Goal: Information Seeking & Learning: Learn about a topic

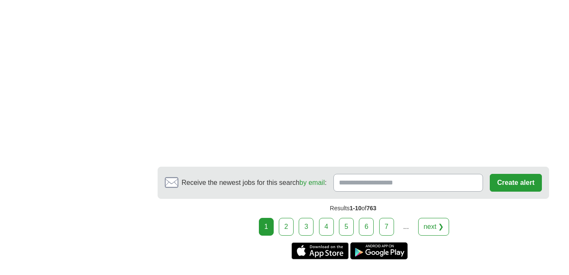
scroll to position [1609, 0]
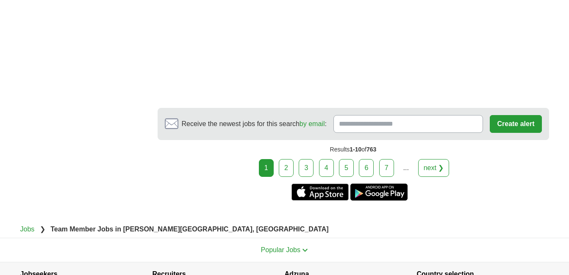
click at [286, 177] on link "2" at bounding box center [286, 168] width 15 height 18
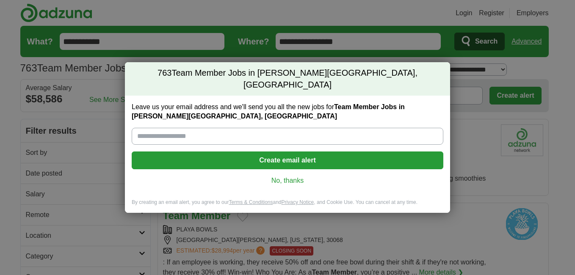
click at [304, 176] on link "No, thanks" at bounding box center [287, 180] width 298 height 9
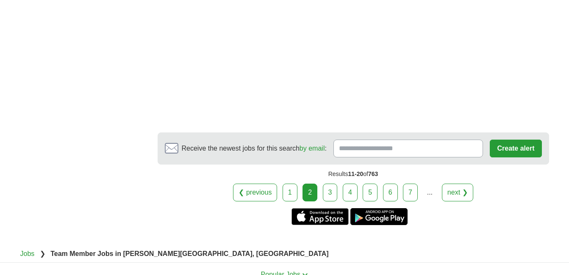
scroll to position [1651, 0]
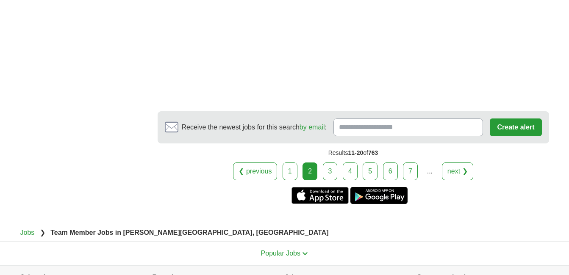
click at [334, 163] on link "3" at bounding box center [330, 172] width 15 height 18
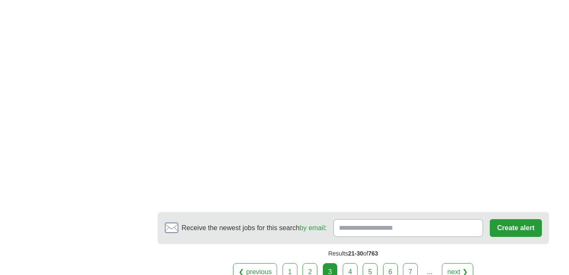
scroll to position [1567, 0]
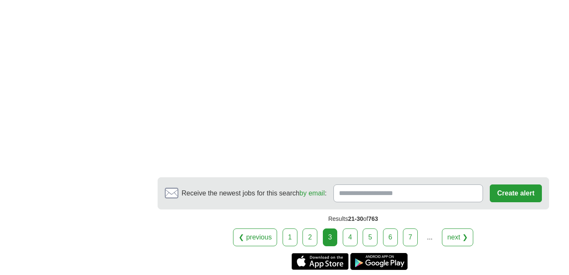
click at [349, 229] on link "4" at bounding box center [350, 238] width 15 height 18
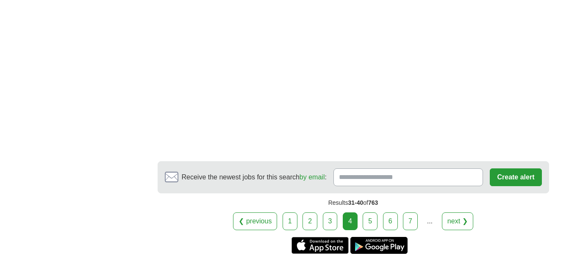
scroll to position [1609, 0]
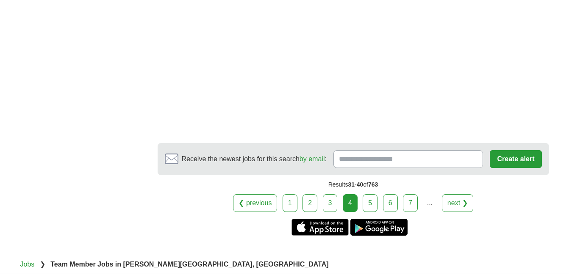
click at [375, 194] on link "5" at bounding box center [369, 203] width 15 height 18
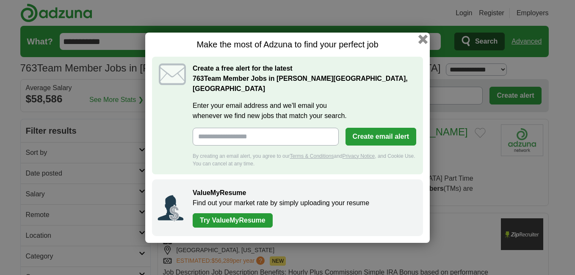
click at [423, 44] on button "button" at bounding box center [422, 38] width 9 height 9
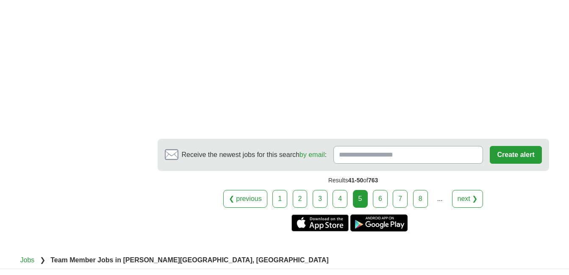
scroll to position [1524, 0]
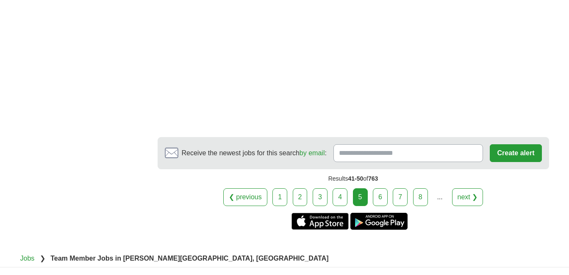
click at [383, 193] on link "6" at bounding box center [380, 197] width 15 height 18
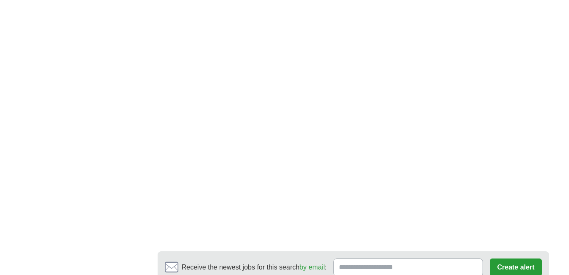
scroll to position [1567, 0]
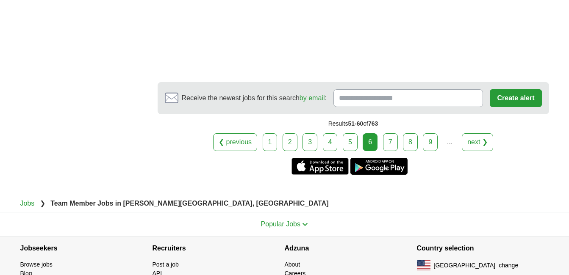
click at [390, 141] on link "7" at bounding box center [390, 142] width 15 height 18
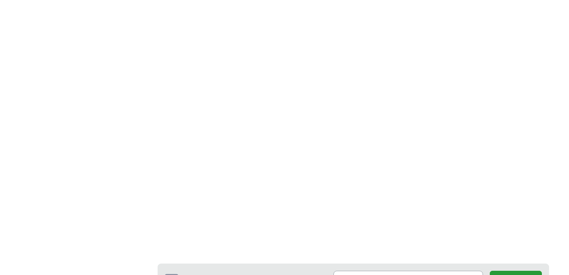
scroll to position [1609, 0]
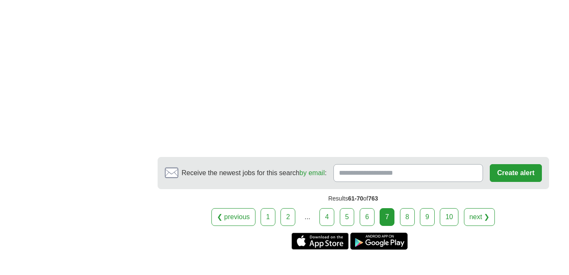
click at [407, 226] on link "8" at bounding box center [407, 217] width 15 height 18
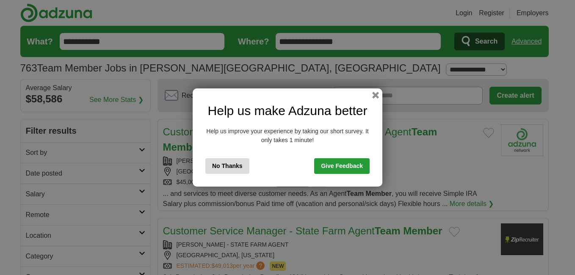
click at [229, 167] on button "No Thanks" at bounding box center [227, 166] width 44 height 16
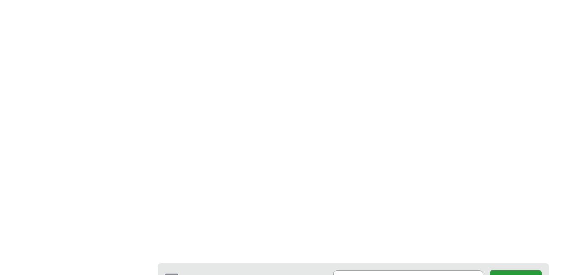
scroll to position [1524, 0]
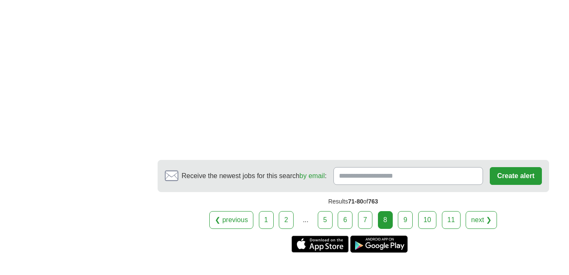
click at [404, 211] on link "9" at bounding box center [405, 220] width 15 height 18
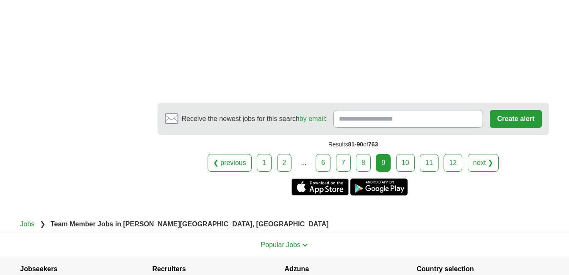
scroll to position [1609, 0]
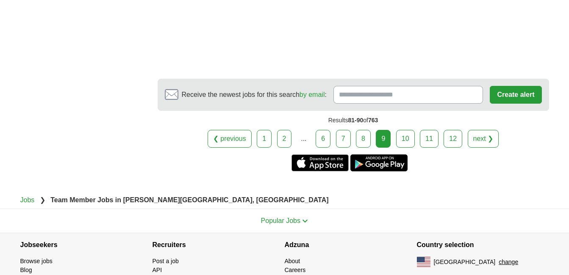
click at [410, 130] on link "10" at bounding box center [405, 139] width 19 height 18
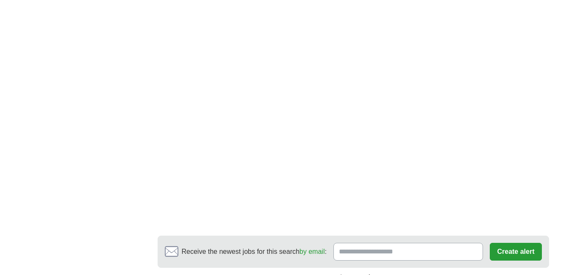
scroll to position [1567, 0]
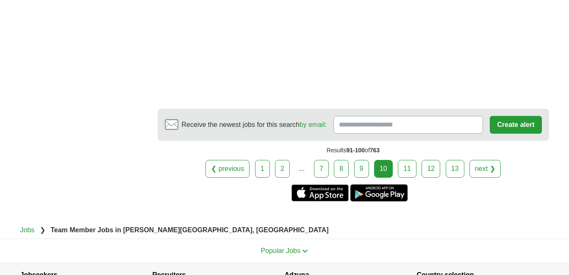
click at [407, 167] on link "11" at bounding box center [407, 169] width 19 height 18
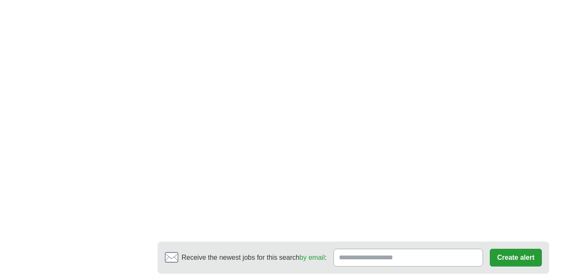
scroll to position [1609, 0]
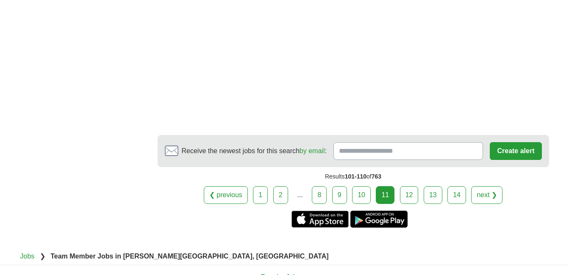
click at [410, 193] on link "12" at bounding box center [409, 195] width 19 height 18
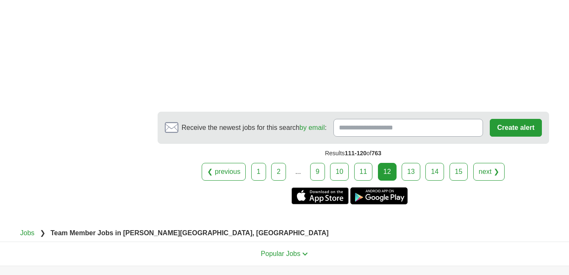
scroll to position [1567, 0]
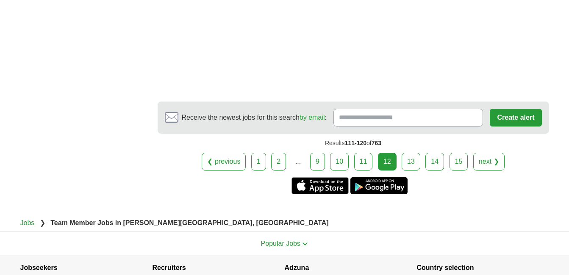
click at [414, 153] on link "13" at bounding box center [410, 162] width 19 height 18
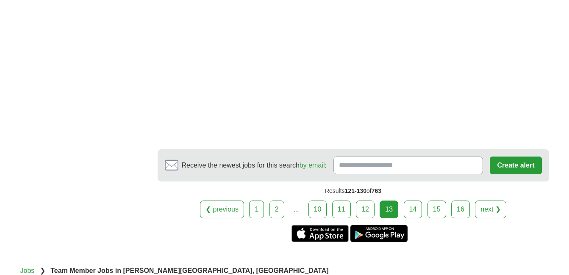
scroll to position [1609, 0]
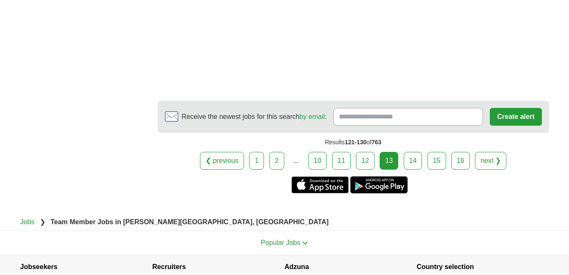
click at [418, 162] on link "14" at bounding box center [413, 161] width 19 height 18
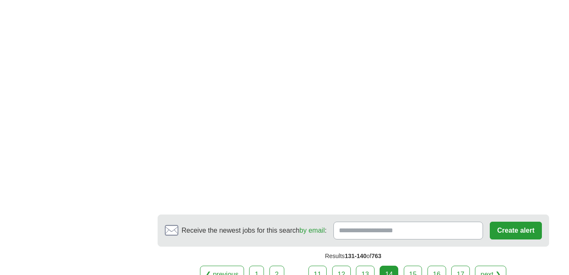
scroll to position [1567, 0]
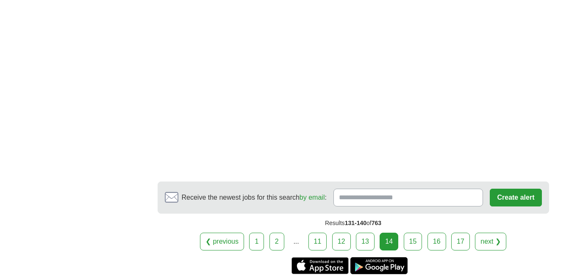
click at [415, 233] on link "15" at bounding box center [413, 242] width 19 height 18
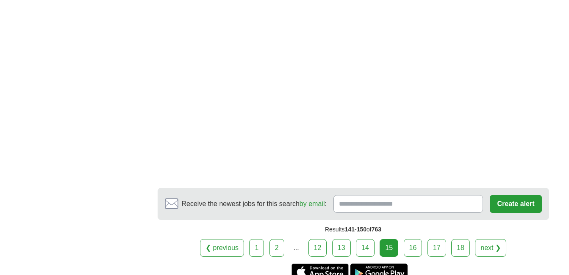
scroll to position [1567, 0]
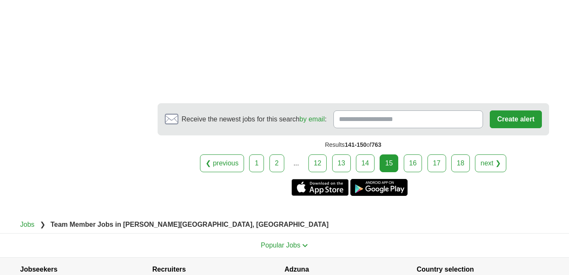
click at [412, 162] on link "16" at bounding box center [413, 164] width 19 height 18
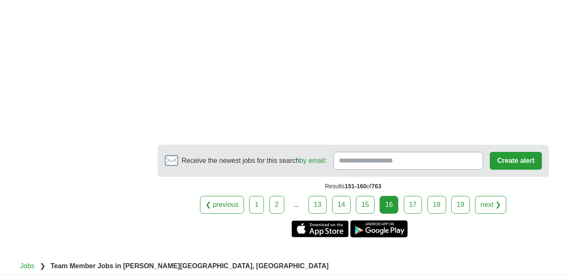
scroll to position [1143, 0]
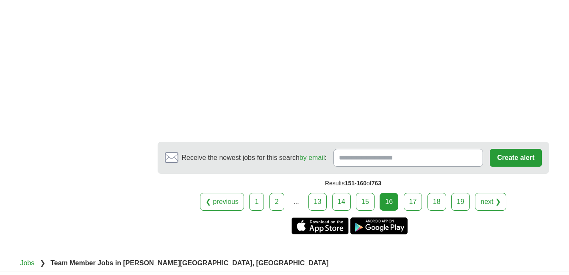
click at [419, 193] on link "17" at bounding box center [413, 202] width 19 height 18
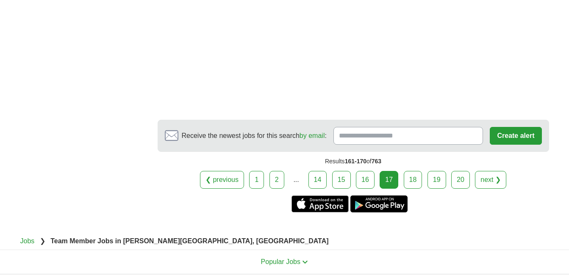
scroll to position [1651, 0]
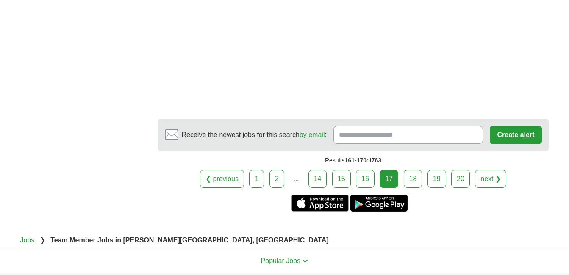
click at [414, 170] on link "18" at bounding box center [413, 179] width 19 height 18
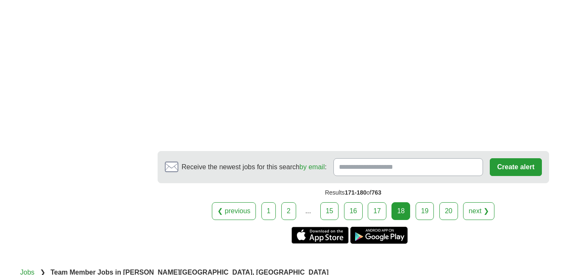
scroll to position [1736, 0]
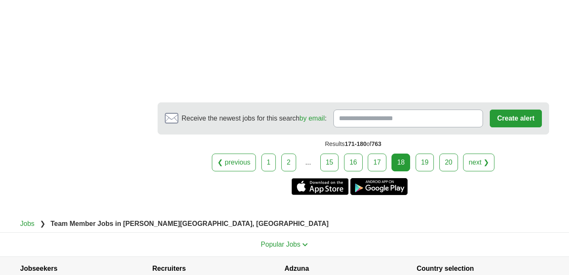
click at [425, 160] on link "19" at bounding box center [424, 163] width 19 height 18
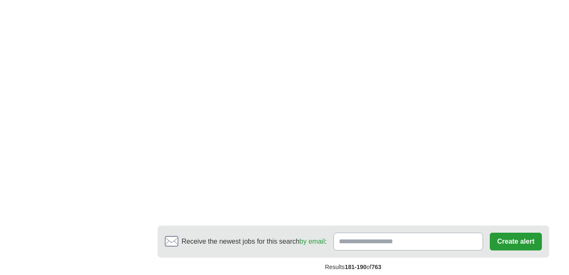
scroll to position [1694, 0]
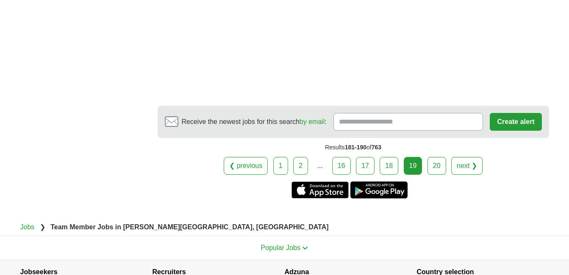
click at [441, 165] on link "20" at bounding box center [436, 166] width 19 height 18
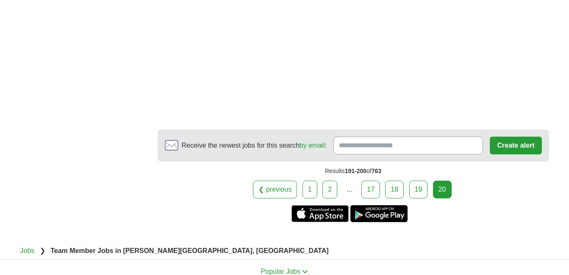
scroll to position [1567, 0]
